Goal: Task Accomplishment & Management: Manage account settings

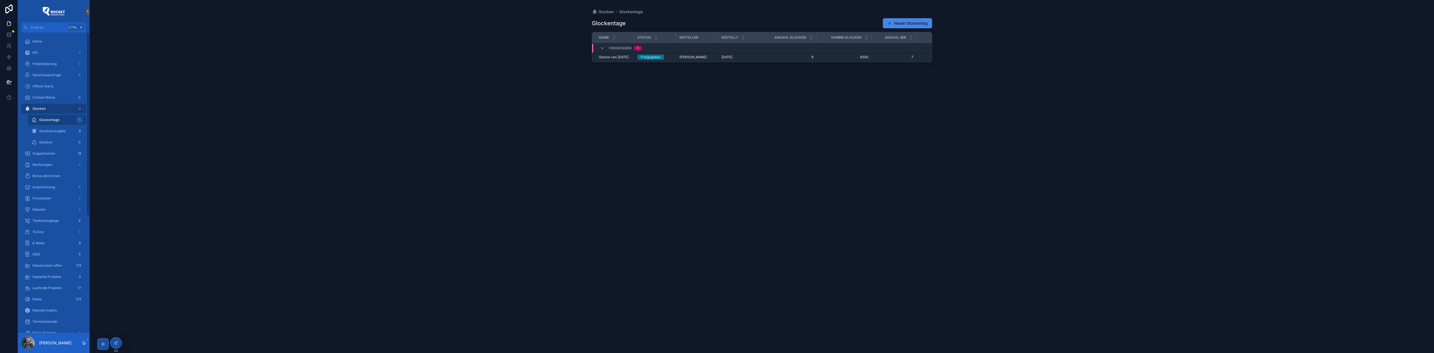
click at [66, 130] on div "Glockenvergabe 9" at bounding box center [57, 131] width 52 height 9
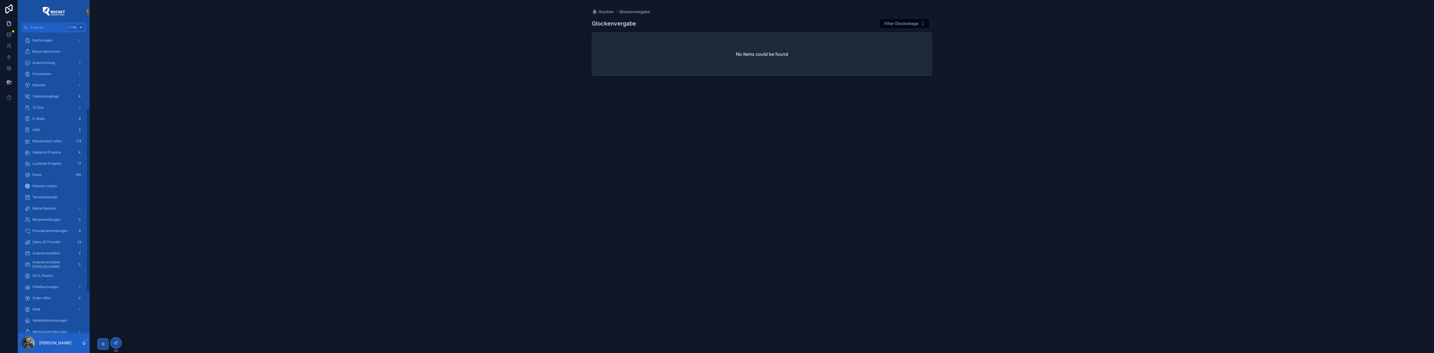
click at [38, 311] on span "Geld" at bounding box center [35, 309] width 7 height 4
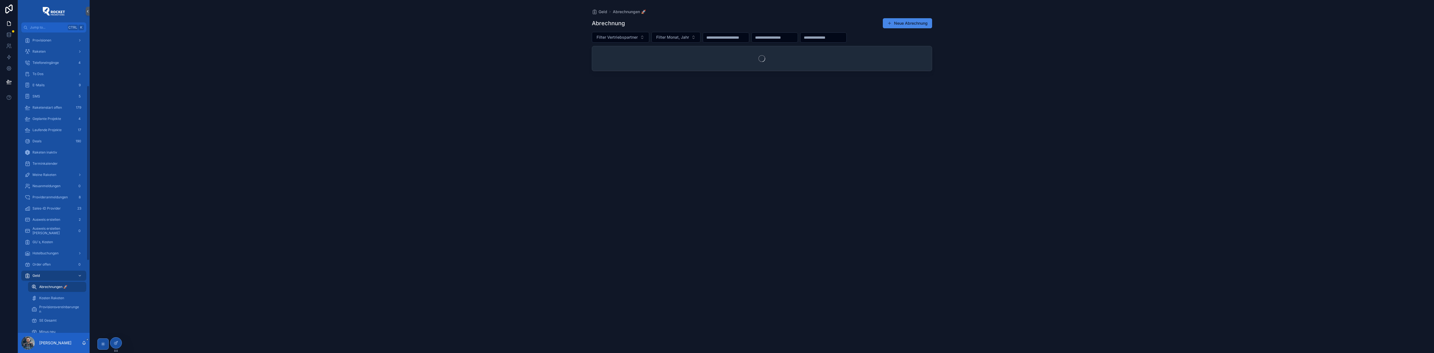
scroll to position [91, 0]
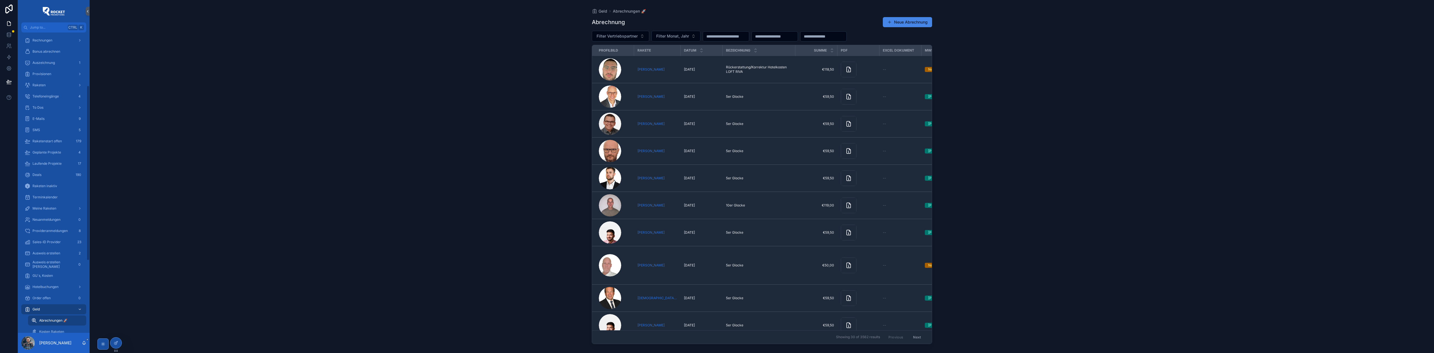
click at [899, 24] on button "Neue Abrechnung" at bounding box center [907, 22] width 49 height 10
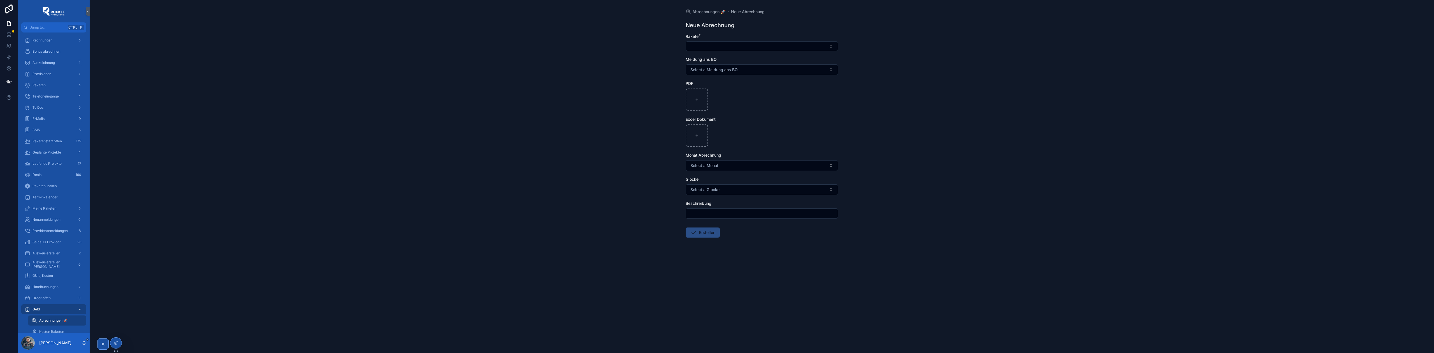
click at [728, 47] on button "Select Button" at bounding box center [761, 46] width 152 height 10
type input "**********"
click at [734, 67] on span "[PERSON_NAME]" at bounding box center [741, 69] width 32 height 6
click at [662, 70] on div "Abrechnungen 🚀 Neue Abrechnung Neue Abrechnung Rakete * Marco Großmann Meldung …" at bounding box center [762, 176] width 1344 height 353
click at [724, 168] on button "Select a Monat" at bounding box center [761, 166] width 152 height 11
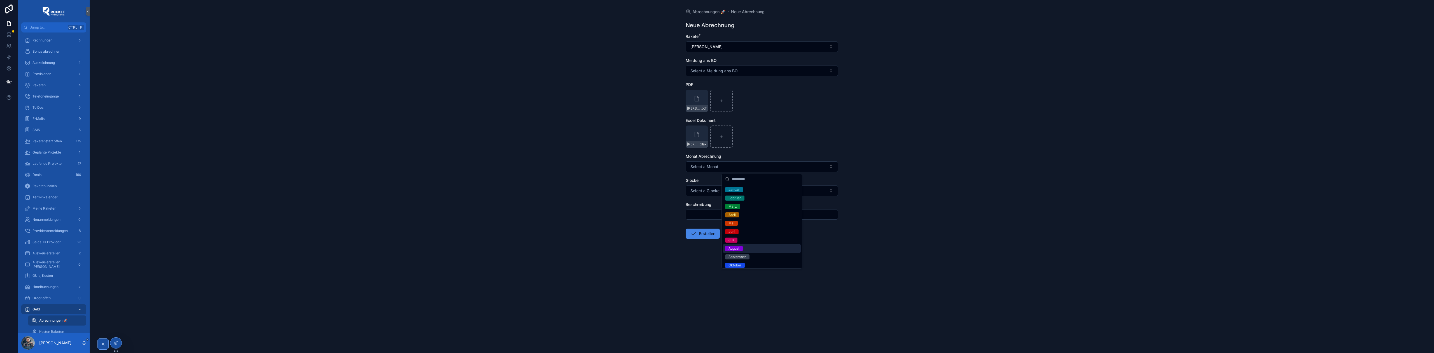
click at [744, 248] on div "August" at bounding box center [762, 248] width 78 height 8
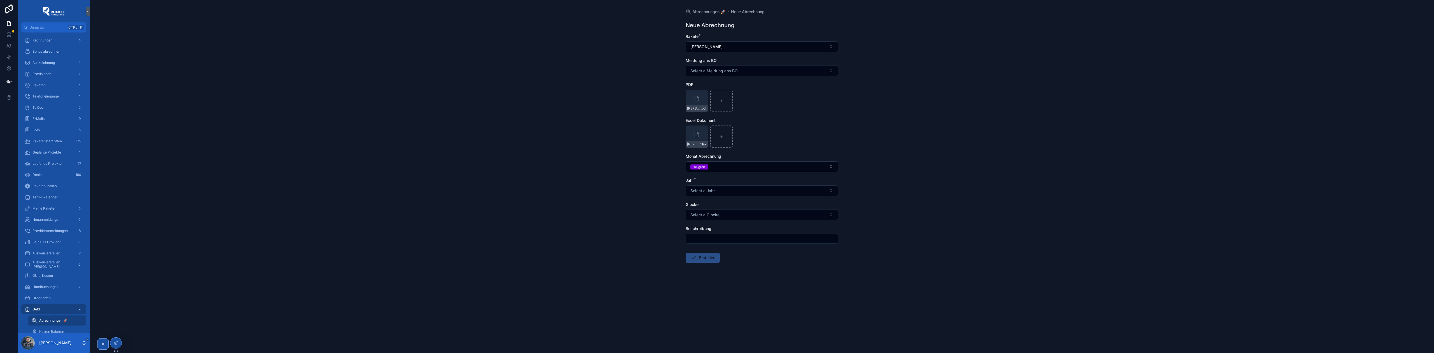
click at [711, 191] on span "Select a Jahr" at bounding box center [702, 191] width 24 height 6
click at [732, 230] on div "2025" at bounding box center [732, 230] width 8 height 5
click at [722, 239] on input "scrollable content" at bounding box center [762, 239] width 152 height 8
click at [615, 206] on div "Abrechnungen 🚀 Neue Abrechnung Neue Abrechnung Rakete * Marco Großmann Meldung …" at bounding box center [762, 176] width 1344 height 353
click at [704, 260] on button "Erstellen" at bounding box center [702, 258] width 34 height 10
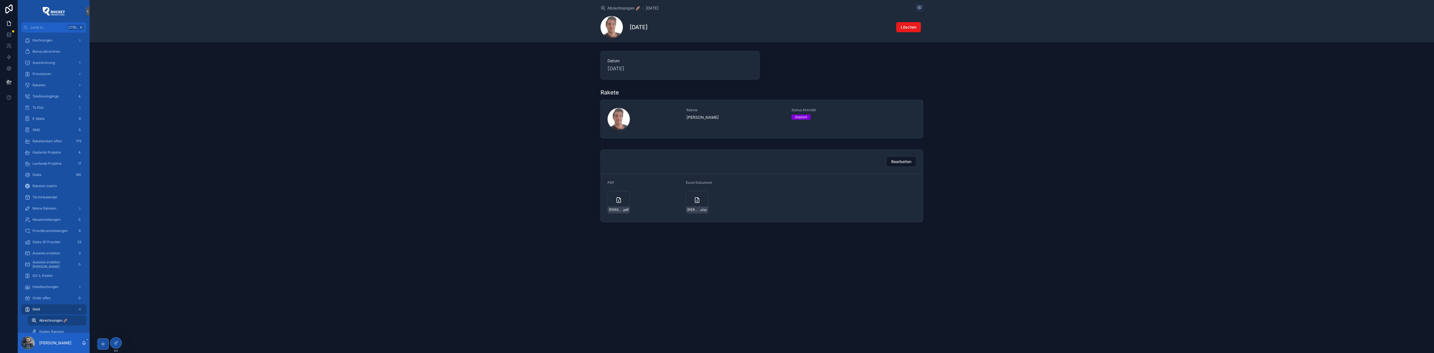
drag, startPoint x: 436, startPoint y: 106, endPoint x: 431, endPoint y: 107, distance: 4.3
click at [436, 106] on div "Rakete Rakete Marco Großmann Status Aktivität Geplant" at bounding box center [762, 114] width 1344 height 57
click at [41, 199] on span "To Dos" at bounding box center [37, 198] width 11 height 4
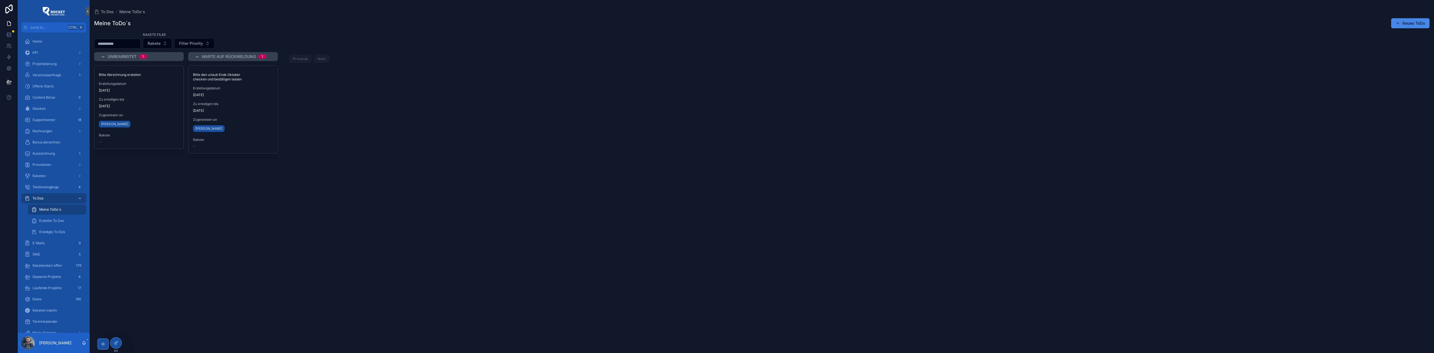
click at [154, 167] on div "Bitte Abrechnung erstellen Erstellungsdatum [DATE] Zu erledigen bis [DATE] Zuge…" at bounding box center [139, 206] width 90 height 281
click at [0, 0] on span "Erledigt" at bounding box center [0, 0] width 0 height 0
click at [45, 38] on div "Home" at bounding box center [54, 41] width 58 height 9
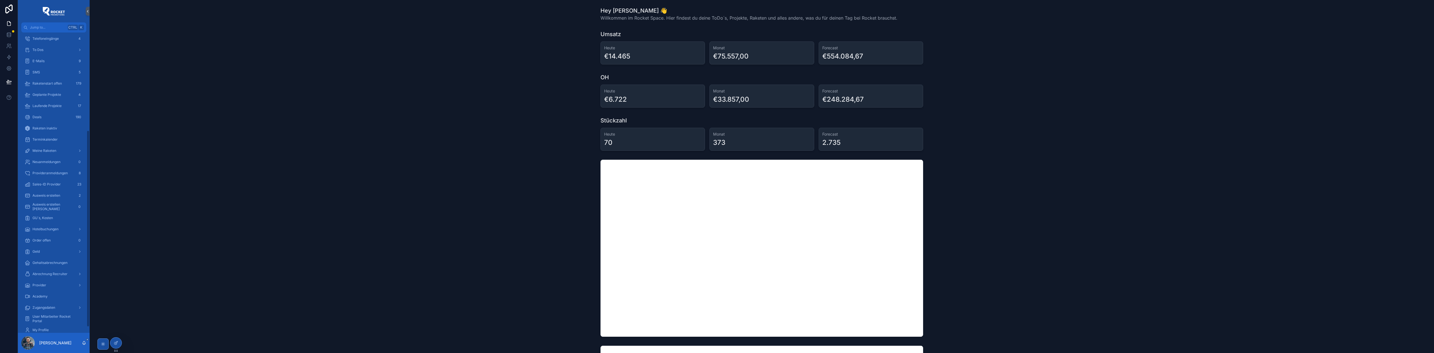
scroll to position [149, 0]
drag, startPoint x: 47, startPoint y: 252, endPoint x: 50, endPoint y: 216, distance: 35.9
click at [47, 252] on div "Geld" at bounding box center [54, 250] width 58 height 9
click at [50, 216] on span "GU´s, Kosten" at bounding box center [42, 217] width 20 height 4
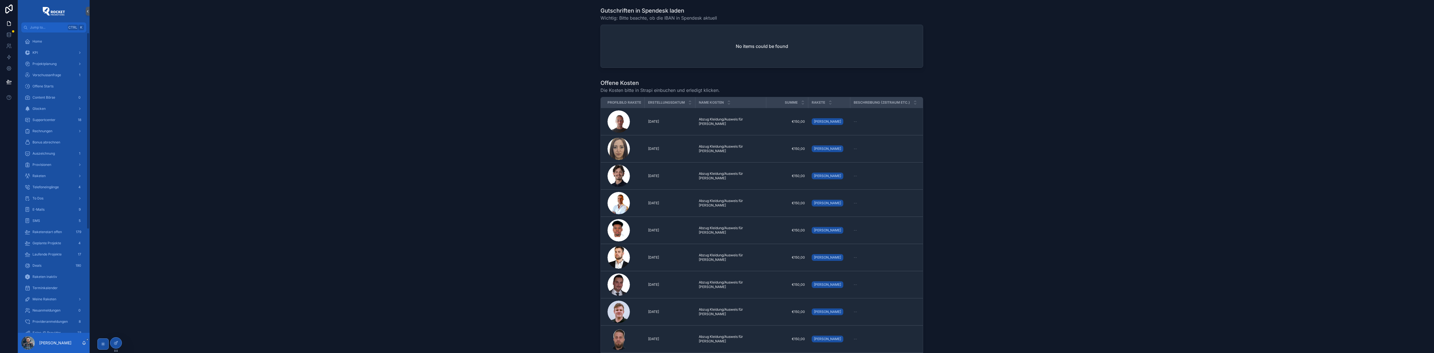
click at [46, 43] on div "Home" at bounding box center [54, 41] width 58 height 9
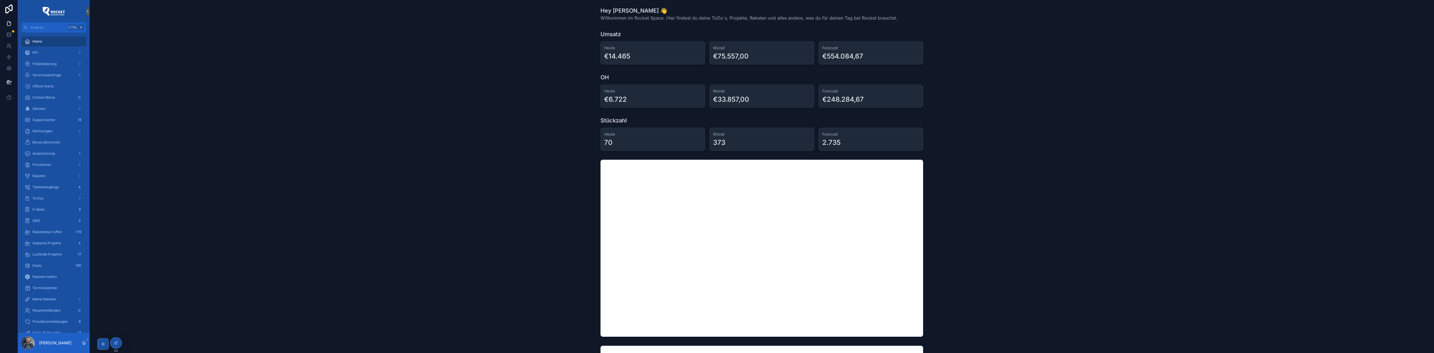
click at [43, 120] on span "Supportcenter" at bounding box center [43, 120] width 23 height 4
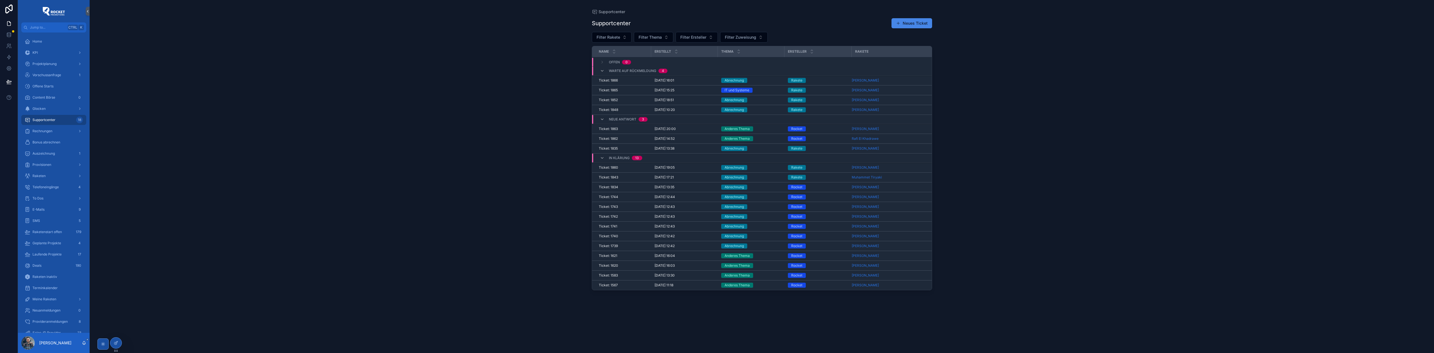
click at [768, 81] on div "Abrechnung" at bounding box center [751, 80] width 60 height 5
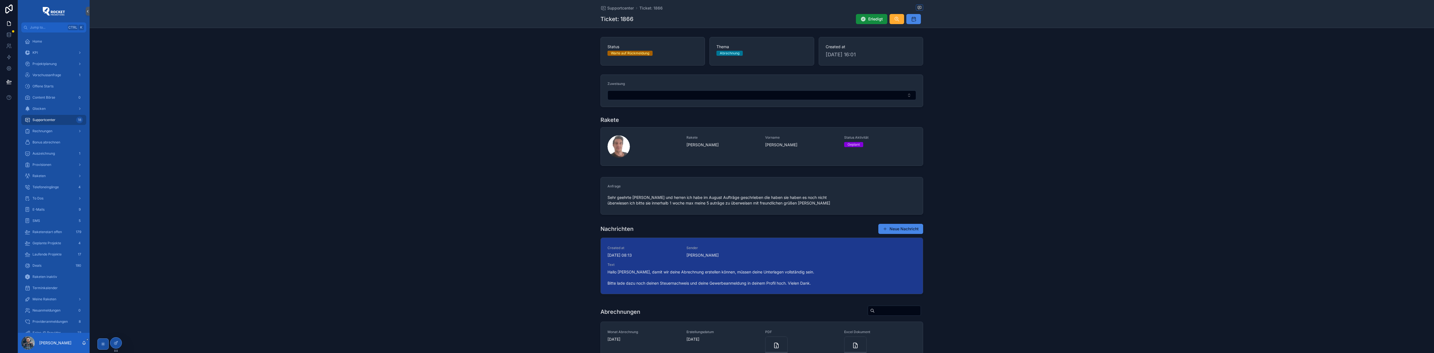
click at [0, 0] on icon "scrollable content" at bounding box center [0, 0] width 0 height 0
click at [45, 197] on div "To Dos" at bounding box center [54, 198] width 58 height 9
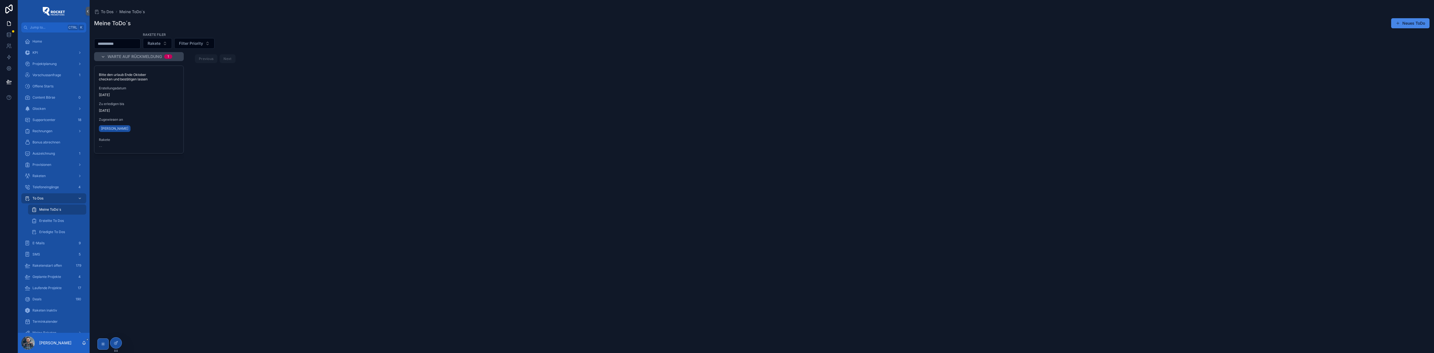
click at [50, 41] on div "Home" at bounding box center [54, 41] width 58 height 9
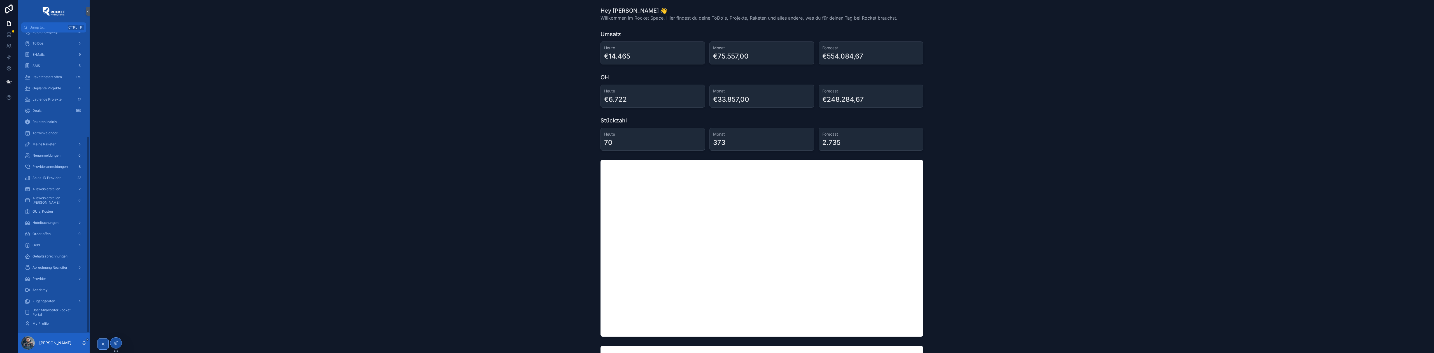
scroll to position [158, 0]
drag, startPoint x: 57, startPoint y: 241, endPoint x: 53, endPoint y: 70, distance: 171.7
click at [57, 241] on div "Geld" at bounding box center [54, 241] width 58 height 9
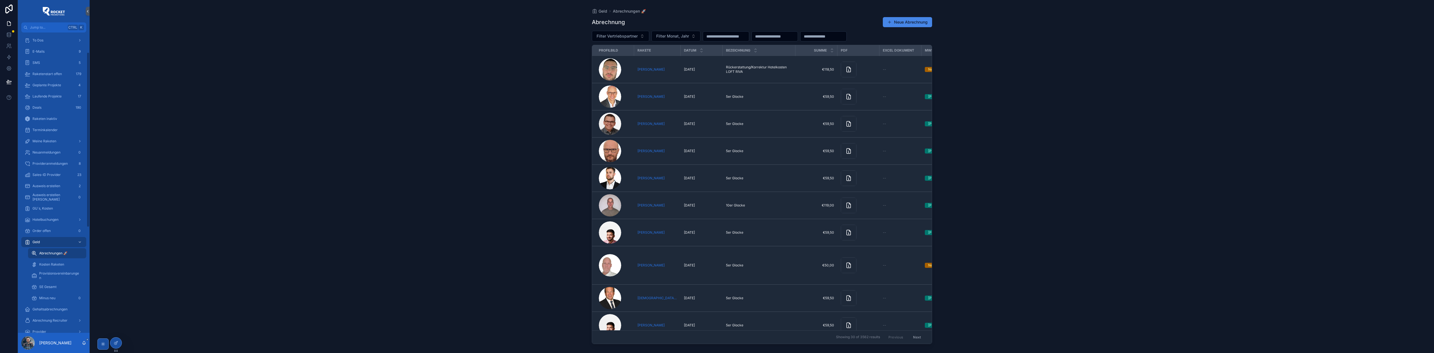
scroll to position [34, 0]
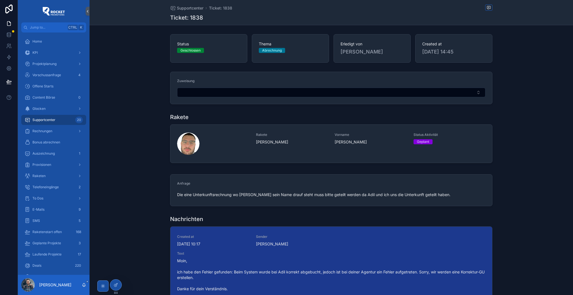
click at [48, 110] on div "Glocken" at bounding box center [54, 108] width 58 height 9
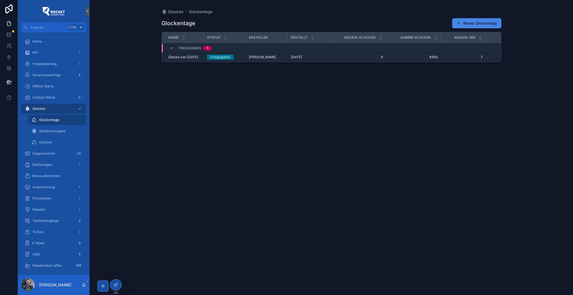
click at [42, 128] on div "Glockenvergabe" at bounding box center [57, 131] width 52 height 9
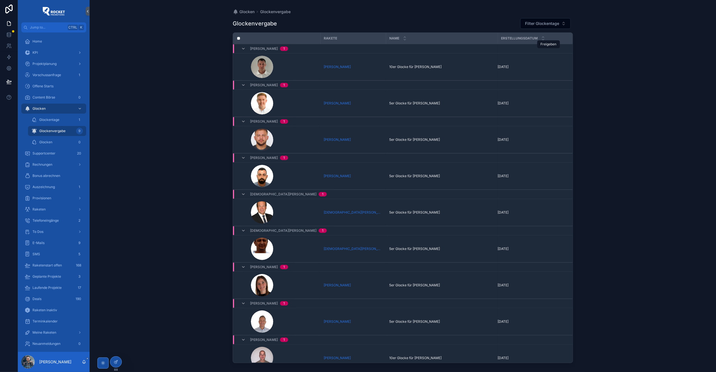
click at [0, 0] on icon "scrollable content" at bounding box center [0, 0] width 0 height 0
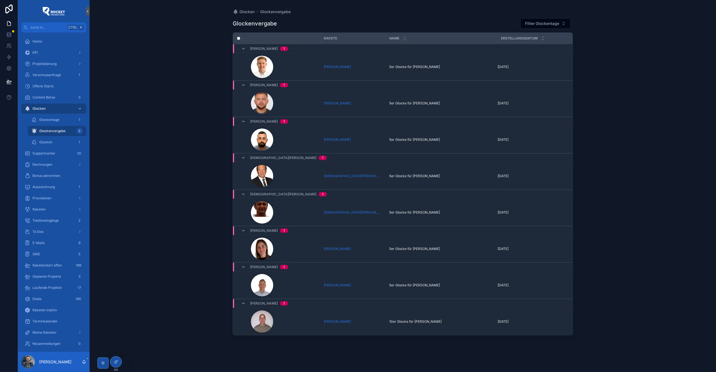
click at [0, 0] on icon "scrollable content" at bounding box center [0, 0] width 0 height 0
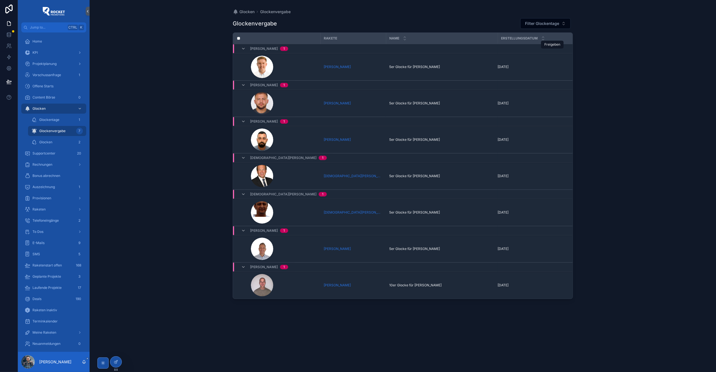
click at [0, 0] on icon "scrollable content" at bounding box center [0, 0] width 0 height 0
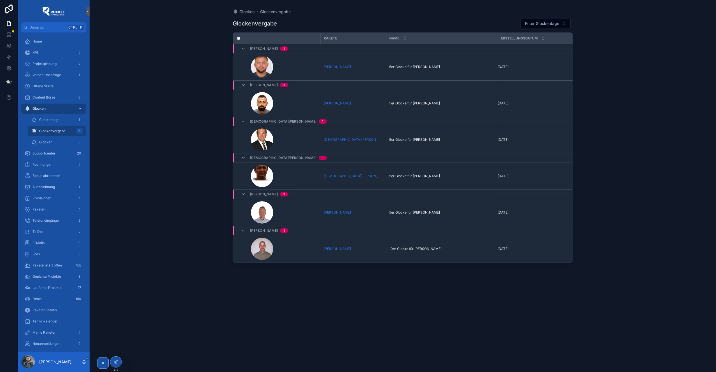
click at [551, 53] on td "scrollable content" at bounding box center [547, 48] width 99 height 9
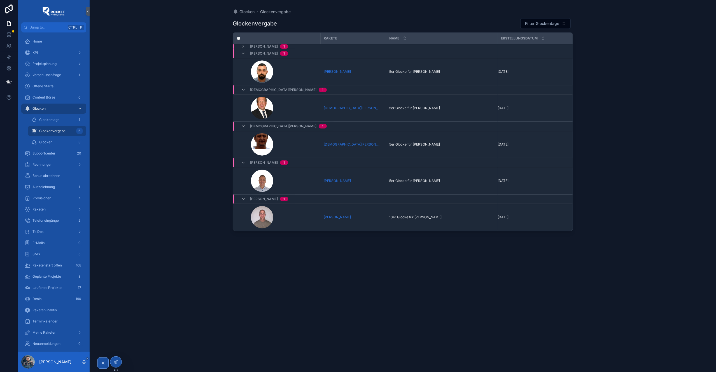
click at [551, 53] on td "scrollable content" at bounding box center [547, 53] width 99 height 9
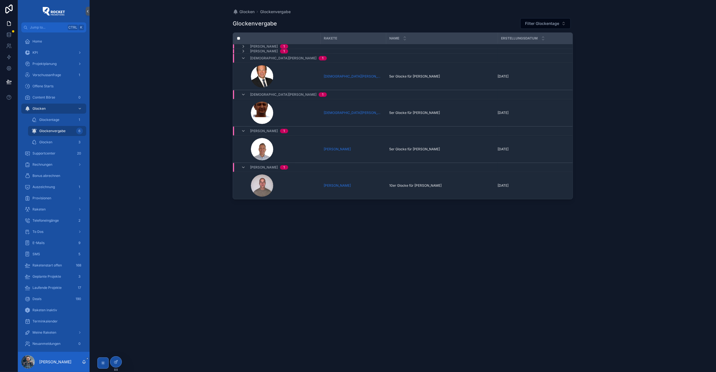
click at [244, 46] on icon "scrollable content" at bounding box center [243, 46] width 4 height 4
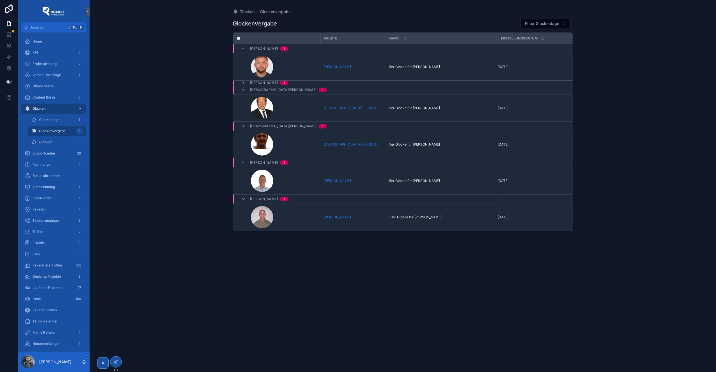
click at [243, 83] on icon "scrollable content" at bounding box center [243, 83] width 4 height 4
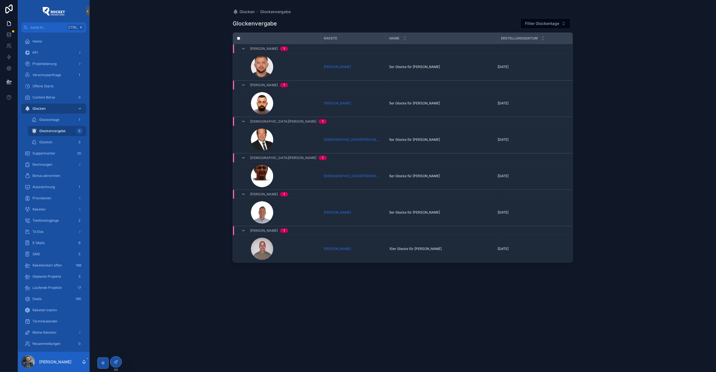
click at [0, 0] on icon "scrollable content" at bounding box center [0, 0] width 0 height 0
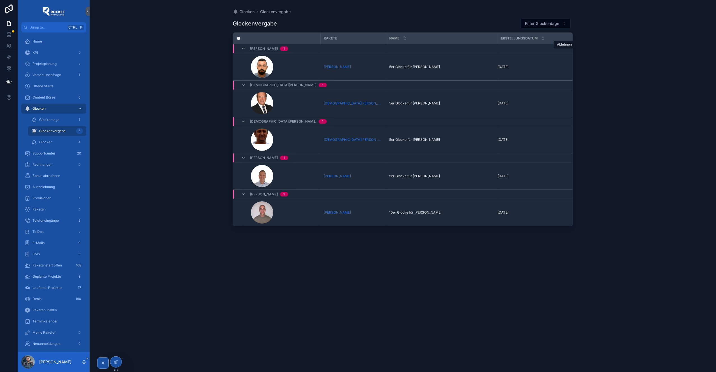
click at [0, 0] on icon "scrollable content" at bounding box center [0, 0] width 0 height 0
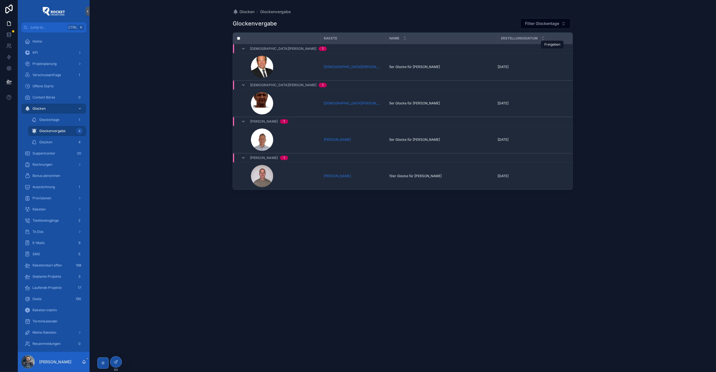
click at [0, 0] on icon "scrollable content" at bounding box center [0, 0] width 0 height 0
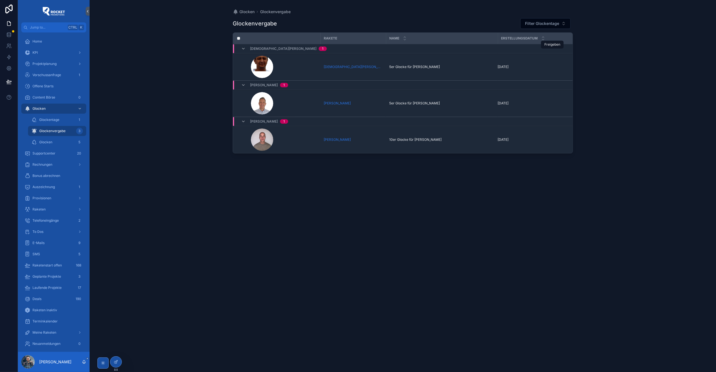
click at [0, 0] on icon "scrollable content" at bounding box center [0, 0] width 0 height 0
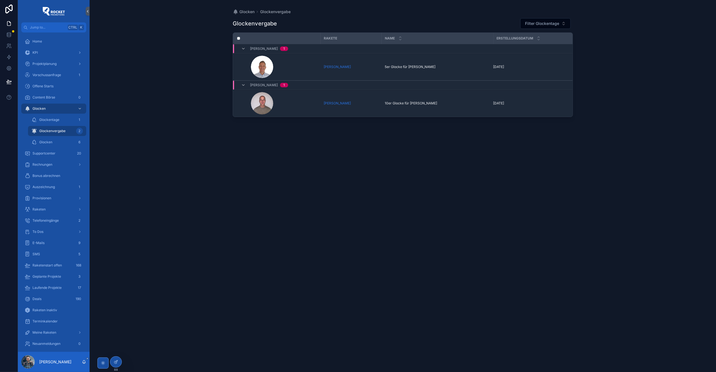
click at [54, 140] on div "Glocken 6" at bounding box center [57, 142] width 52 height 9
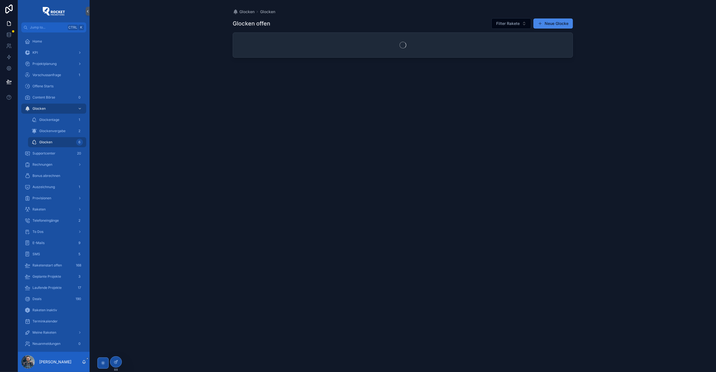
click at [562, 24] on button "Neue Glocke" at bounding box center [552, 23] width 39 height 10
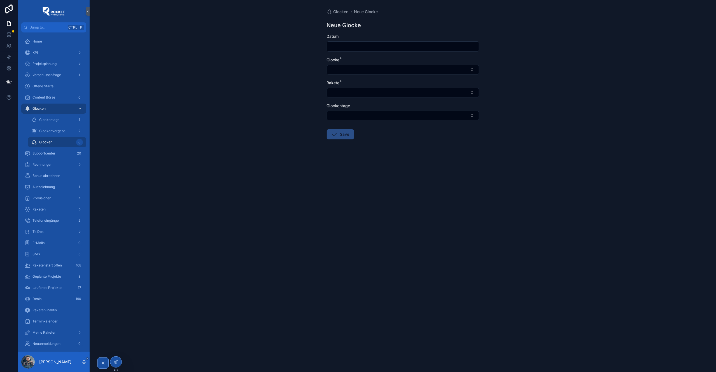
click at [349, 68] on button "Select Button" at bounding box center [403, 70] width 152 height 10
click at [339, 91] on button "Select Button" at bounding box center [403, 93] width 152 height 10
type input "*********"
click at [353, 71] on button "Select Button" at bounding box center [403, 70] width 152 height 10
click at [389, 101] on div "5er Glocke" at bounding box center [403, 101] width 78 height 9
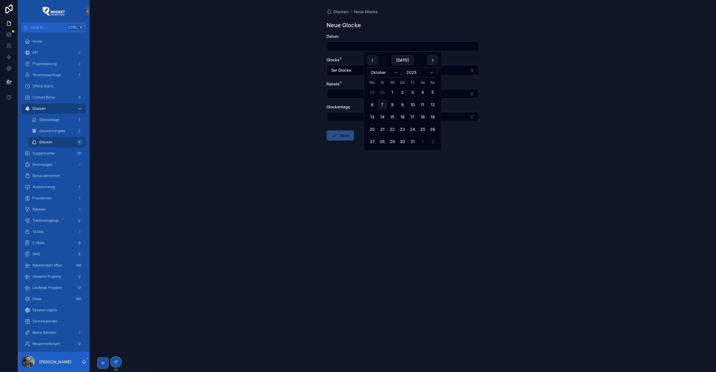
click at [356, 47] on input "scrollable content" at bounding box center [403, 47] width 152 height 8
click at [371, 105] on button "6" at bounding box center [372, 105] width 10 height 10
type input "*********"
click at [351, 118] on button "Select Button" at bounding box center [403, 117] width 152 height 10
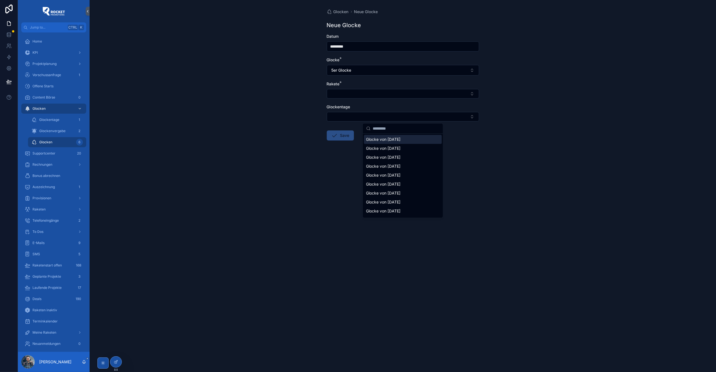
click at [384, 138] on span "Glocke von [DATE]" at bounding box center [383, 140] width 34 height 6
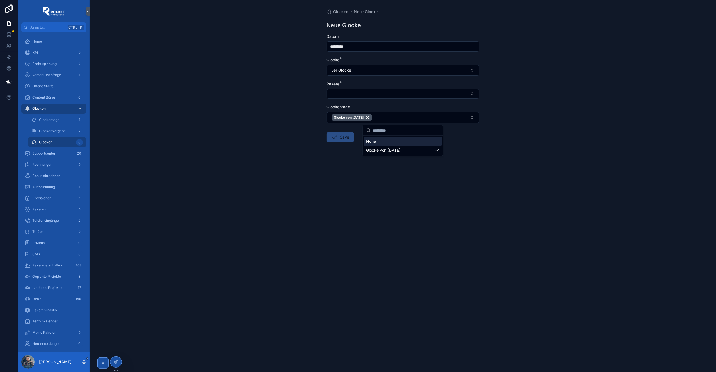
click at [346, 96] on button "Select Button" at bounding box center [403, 94] width 152 height 10
click at [377, 112] on div "Emre Yüce" at bounding box center [403, 116] width 78 height 9
click at [298, 99] on div "Glocken Neue Glocke Neue Glocke Datum ********* Glocke * 5er Glocke Rakete * Em…" at bounding box center [403, 186] width 626 height 372
click at [340, 139] on button "Save" at bounding box center [340, 138] width 27 height 10
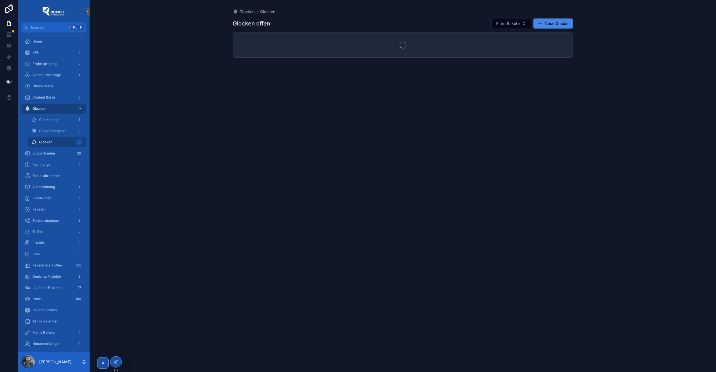
click at [57, 130] on span "Glockenvergabe" at bounding box center [52, 131] width 26 height 4
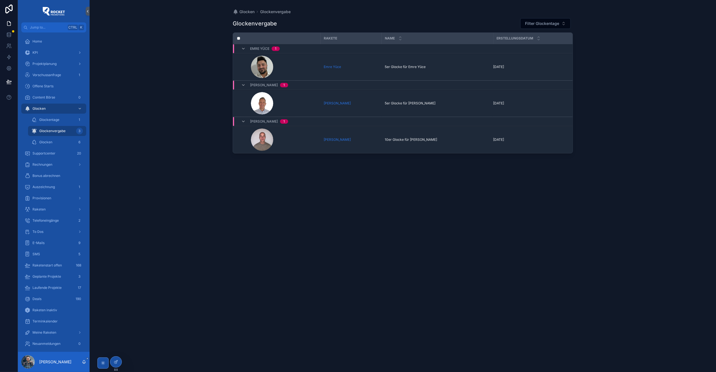
click at [0, 0] on icon "scrollable content" at bounding box center [0, 0] width 0 height 0
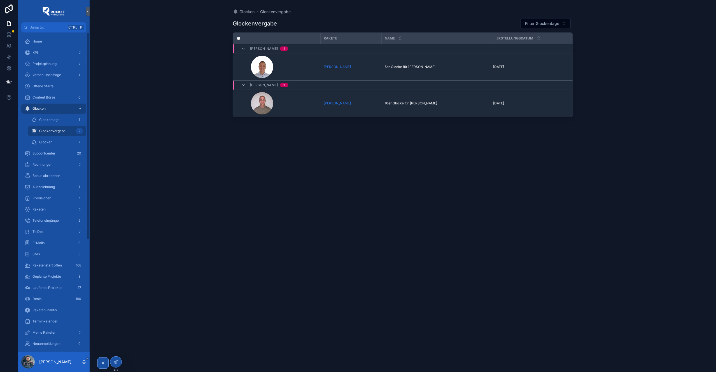
click at [61, 143] on div "Glocken 7" at bounding box center [57, 142] width 52 height 9
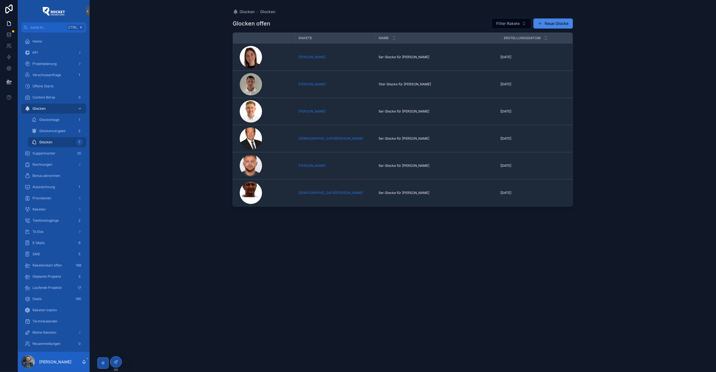
click at [549, 20] on button "Neue Glocke" at bounding box center [552, 23] width 39 height 10
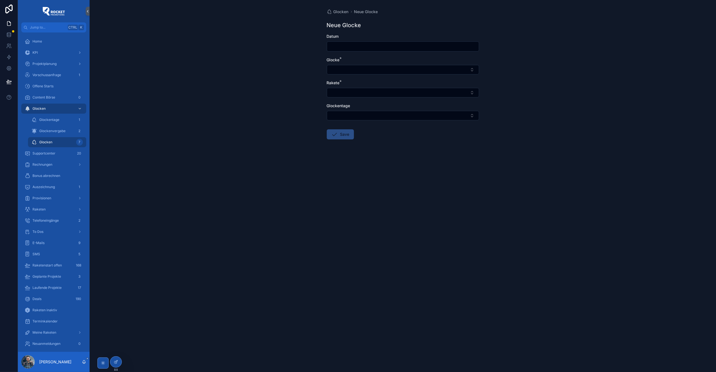
click at [357, 95] on button "Select Button" at bounding box center [403, 93] width 152 height 10
type input "**********"
click at [355, 71] on button "Select Button" at bounding box center [403, 70] width 152 height 10
click at [375, 101] on span "5er Glocke" at bounding box center [376, 101] width 20 height 6
click at [362, 48] on input "scrollable content" at bounding box center [403, 47] width 152 height 8
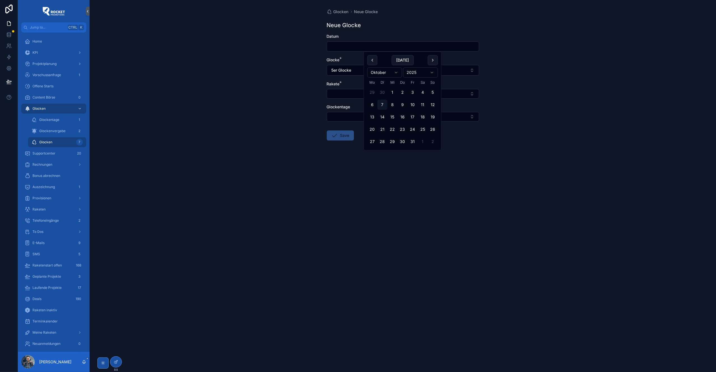
click at [371, 102] on button "6" at bounding box center [372, 105] width 10 height 10
type input "*********"
click at [341, 116] on button "Select Button" at bounding box center [403, 117] width 152 height 10
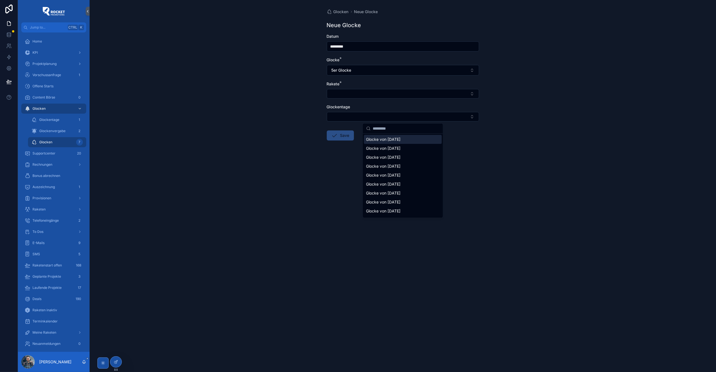
click at [383, 140] on span "Glocke von [DATE]" at bounding box center [383, 140] width 34 height 6
click at [298, 122] on div "Glocken Neue Glocke Neue Glocke Datum ********* Glocke * 5er Glocke Rakete * Gl…" at bounding box center [403, 186] width 626 height 372
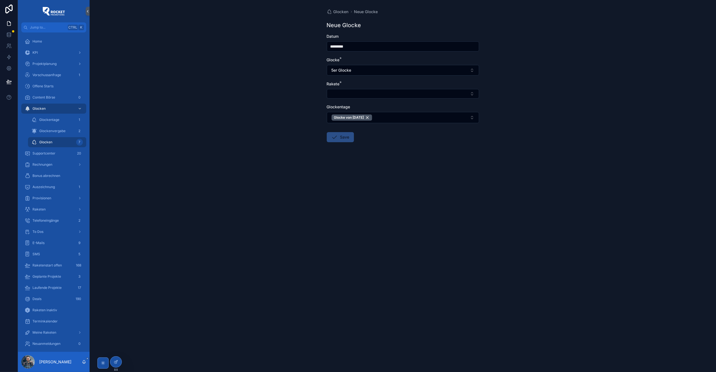
click at [356, 95] on button "Select Button" at bounding box center [403, 94] width 152 height 10
click at [373, 116] on span "[PERSON_NAME]" at bounding box center [382, 116] width 32 height 6
click at [292, 97] on div "Glocken Neue Glocke Neue Glocke Datum ********* Glocke * 5er Glocke Rakete * Er…" at bounding box center [403, 186] width 626 height 372
click at [334, 132] on form "Datum ********* Glocke * 5er Glocke Rakete * Erol Kaylan Glockentage Glocke von…" at bounding box center [403, 107] width 152 height 146
click at [336, 137] on icon "scrollable content" at bounding box center [334, 138] width 7 height 7
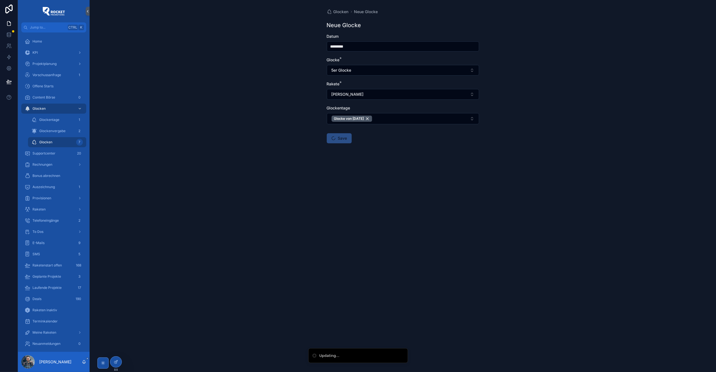
click at [66, 132] on div "Glockenvergabe 2" at bounding box center [57, 131] width 52 height 9
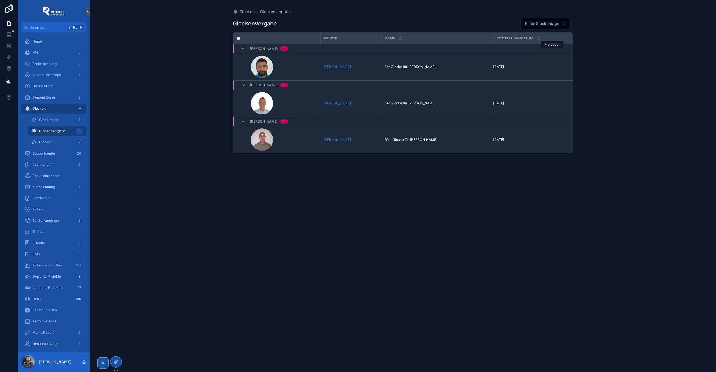
click at [0, 0] on icon "scrollable content" at bounding box center [0, 0] width 0 height 0
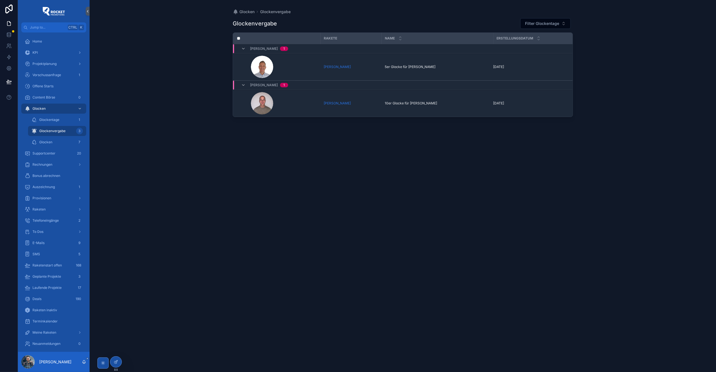
click at [0, 0] on icon "scrollable content" at bounding box center [0, 0] width 0 height 0
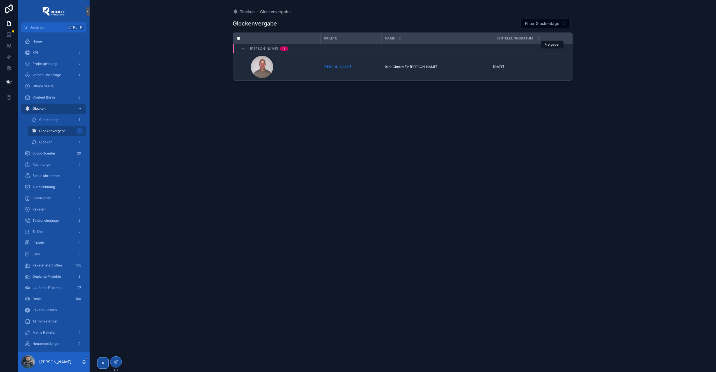
click at [0, 0] on icon "scrollable content" at bounding box center [0, 0] width 0 height 0
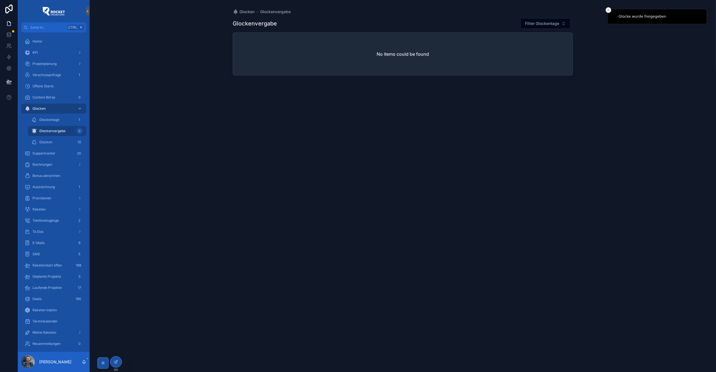
click at [181, 141] on div "Glocken Glockenvergabe Glockenvergabe Filter Glockentage No items could be found" at bounding box center [403, 186] width 626 height 372
click at [46, 231] on div "To Dos" at bounding box center [54, 231] width 58 height 9
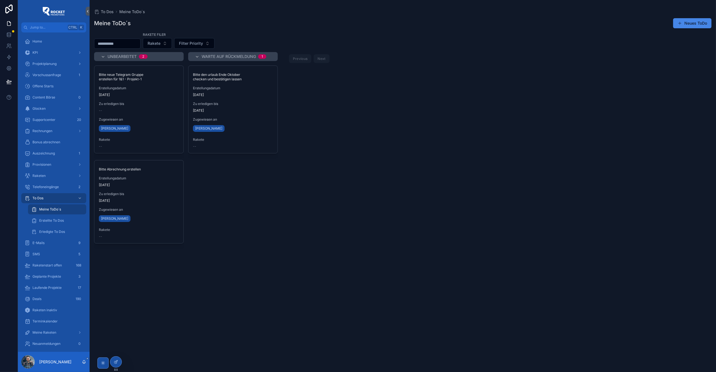
click at [153, 105] on span "Zu erledigen bis" at bounding box center [139, 104] width 80 height 4
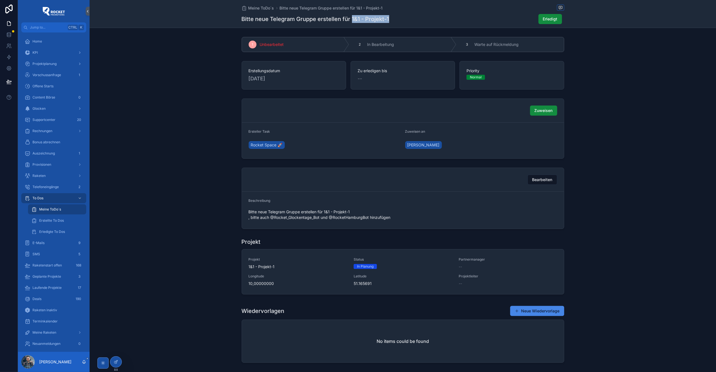
drag, startPoint x: 392, startPoint y: 17, endPoint x: 349, endPoint y: 17, distance: 43.1
click at [349, 17] on div "Bitte neue Telegram Gruppe erstellen für 1&1 - Projekt-1 Erledigt" at bounding box center [403, 19] width 323 height 11
copy h1 "1&1 - Projekt-1"
click at [277, 217] on span "Bitte neue Telegram Gruppe erstellen für 1&1 - Projekt-1 , bitte auch @Rocket_G…" at bounding box center [325, 214] width 152 height 11
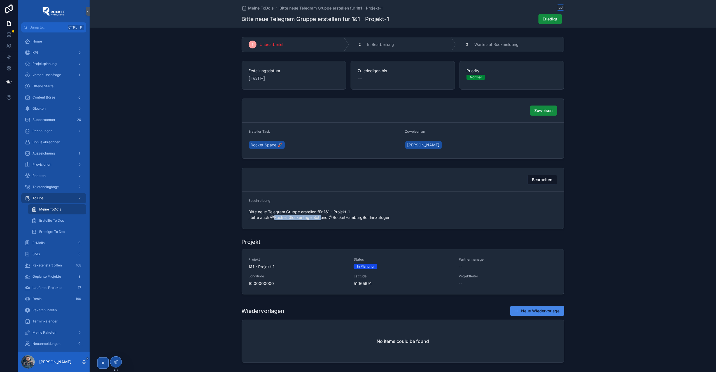
copy span "Rocket_Glockentage_Bot"
click at [350, 220] on span "Bitte neue Telegram Gruppe erstellen für 1&1 - Projekt-1 , bitte auch @Rocket_G…" at bounding box center [325, 214] width 152 height 11
copy span "RocketHamburgBot"
click at [421, 264] on div "Status In Planung" at bounding box center [403, 263] width 98 height 12
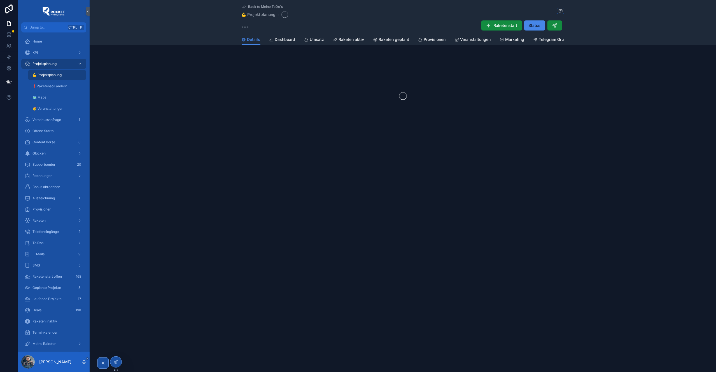
click at [547, 38] on span "Telegram Gruppe" at bounding box center [555, 40] width 32 height 6
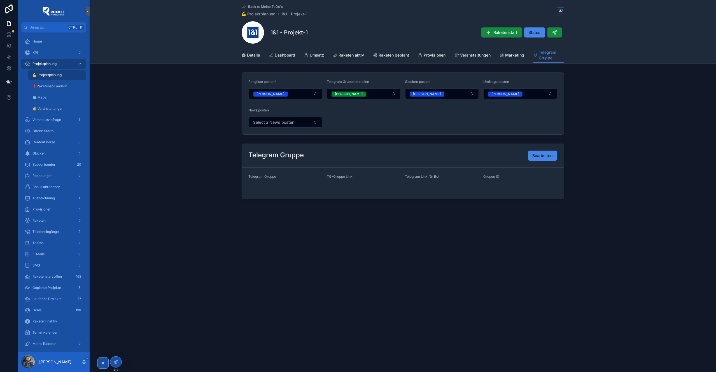
click at [544, 162] on div "Telegram Gruppe Bearbeiten" at bounding box center [403, 156] width 322 height 24
click at [546, 156] on span "Bearbeiten" at bounding box center [543, 156] width 20 height 6
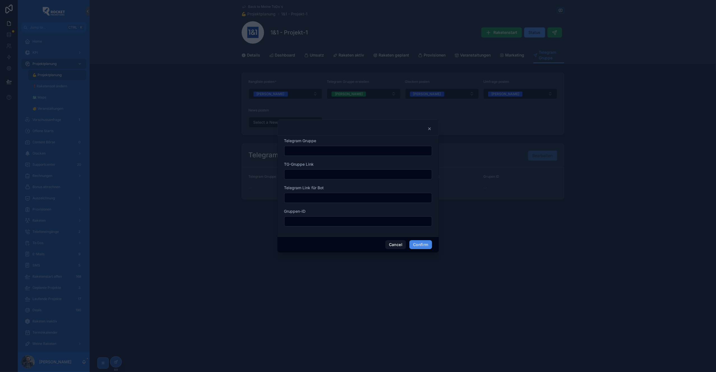
click at [306, 174] on input "text" at bounding box center [357, 175] width 147 height 8
paste input "**********"
type input "**********"
click at [307, 171] on input "text" at bounding box center [357, 175] width 147 height 8
paste input "**********"
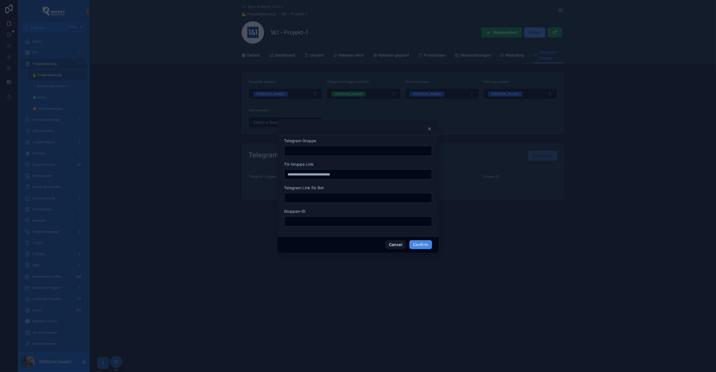
type input "**********"
click at [305, 151] on input "text" at bounding box center [357, 151] width 147 height 8
paste input "**********"
type input "**********"
click at [342, 201] on input "text" at bounding box center [357, 198] width 147 height 8
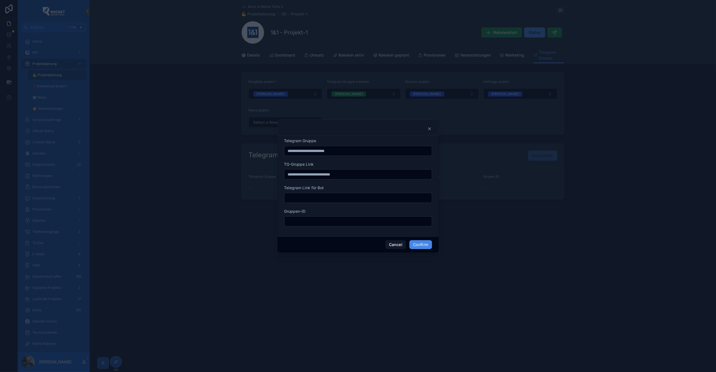
paste input "**********"
type input "**********"
click at [425, 246] on button "Confirm" at bounding box center [420, 244] width 22 height 9
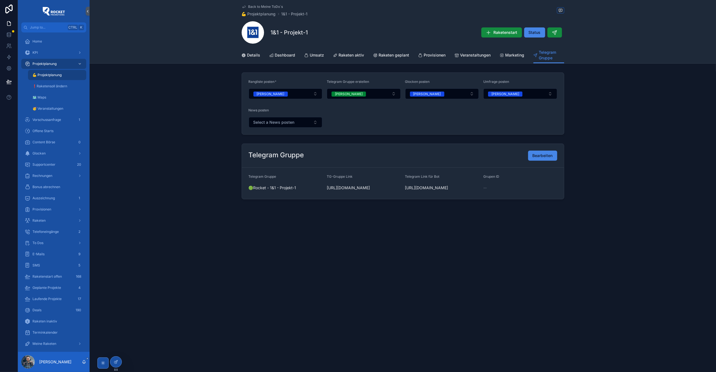
click at [258, 5] on span "Back to Meine ToDo´s" at bounding box center [265, 6] width 35 height 4
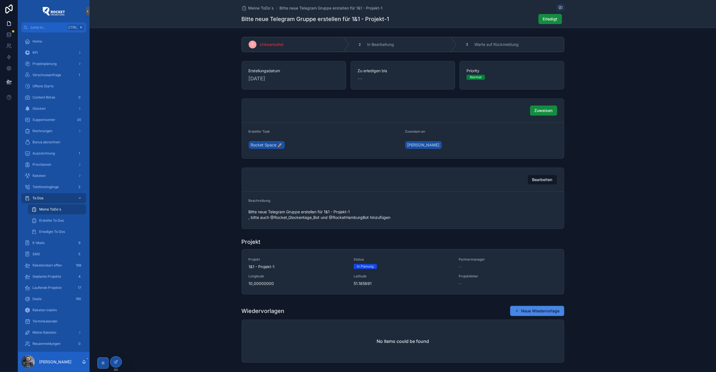
click at [556, 19] on button "Erledigt" at bounding box center [550, 19] width 24 height 10
click at [263, 7] on span "Meine ToDo´s" at bounding box center [261, 8] width 26 height 6
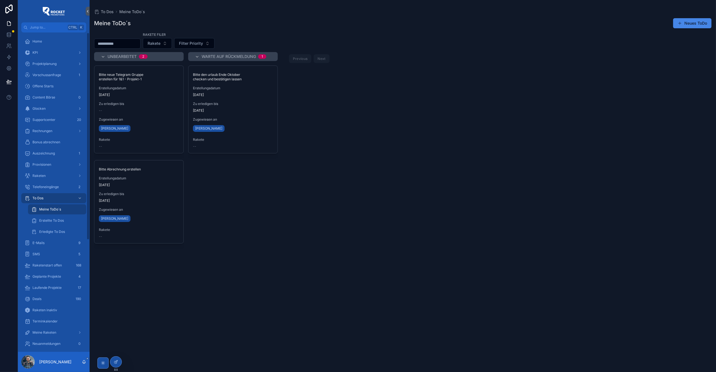
click at [128, 197] on div "Zu erledigen bis [DATE]" at bounding box center [139, 197] width 80 height 11
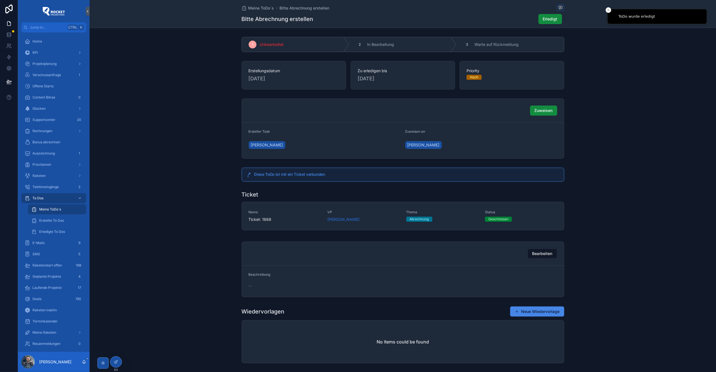
click at [398, 219] on div "Name Ticket: 1868 VP [PERSON_NAME] Thema Abrechnung Status Geschlossen" at bounding box center [403, 216] width 309 height 12
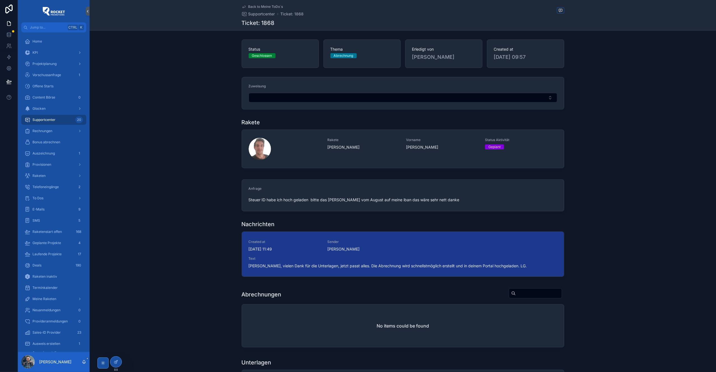
click at [0, 0] on icon "scrollable content" at bounding box center [0, 0] width 0 height 0
click at [260, 155] on div "scrollable content" at bounding box center [260, 149] width 22 height 22
click at [434, 151] on div "Vorname [PERSON_NAME]" at bounding box center [442, 149] width 72 height 22
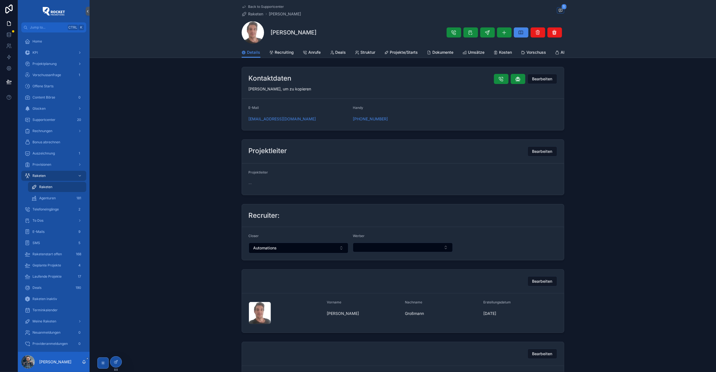
click at [387, 52] on div "Projekte/Starts" at bounding box center [401, 53] width 34 height 6
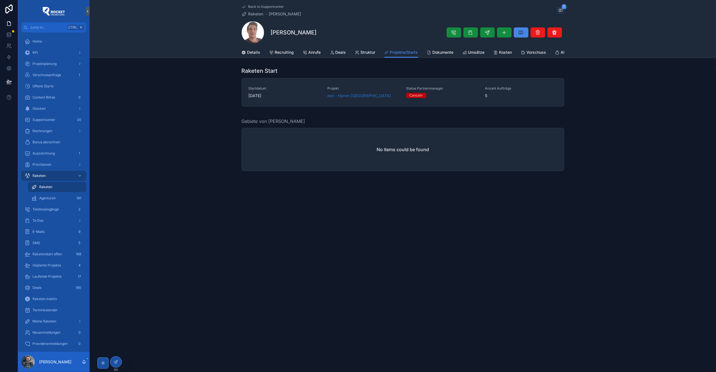
click at [246, 50] on div "Details" at bounding box center [251, 53] width 19 height 6
